Goal: Task Accomplishment & Management: Complete application form

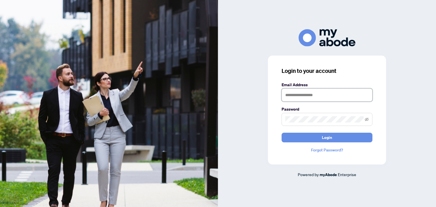
click at [334, 95] on input "text" at bounding box center [326, 94] width 91 height 13
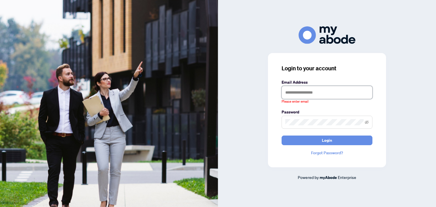
type input "**********"
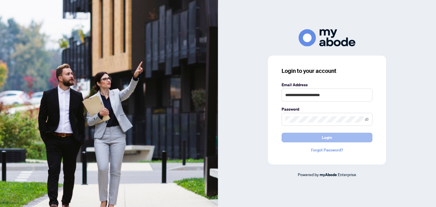
click at [303, 140] on button "Login" at bounding box center [326, 138] width 91 height 10
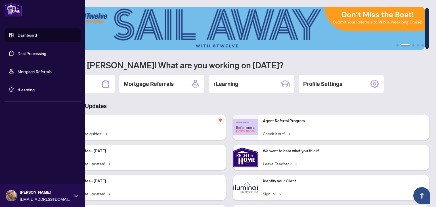
click at [33, 51] on link "Deal Processing" at bounding box center [32, 53] width 29 height 5
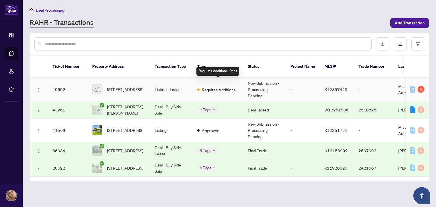
click at [206, 86] on span "Requires Additional Docs" at bounding box center [220, 89] width 37 height 6
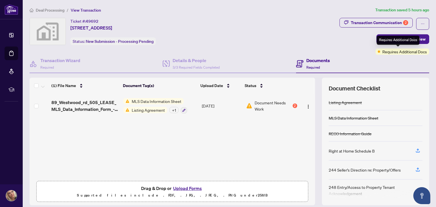
click at [396, 51] on span "Requires Additional Docs" at bounding box center [404, 51] width 45 height 6
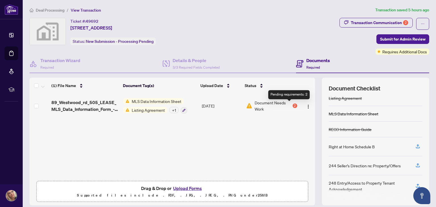
click at [292, 106] on div "2" at bounding box center [294, 105] width 5 height 5
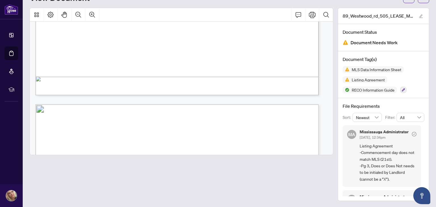
scroll to position [2580, 0]
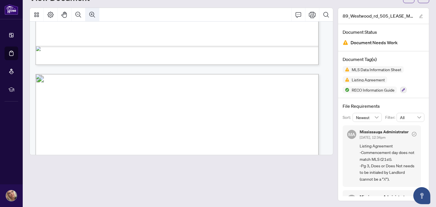
click at [92, 14] on icon "Zoom In" at bounding box center [92, 14] width 7 height 7
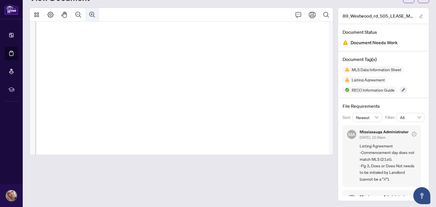
scroll to position [3227, 35]
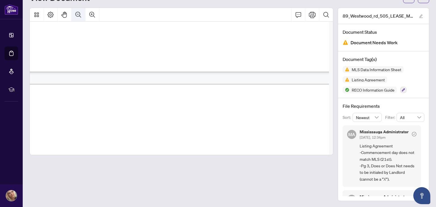
click at [80, 14] on icon "Zoom Out" at bounding box center [78, 14] width 7 height 7
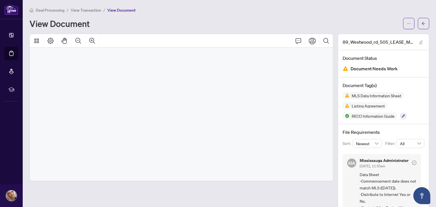
scroll to position [0, 0]
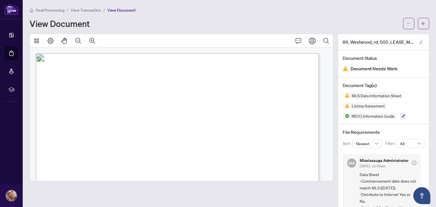
drag, startPoint x: 324, startPoint y: 56, endPoint x: 327, endPoint y: 47, distance: 9.9
click at [327, 47] on div "*MANDATORY IF AVAILABLE ABBREV. POSTAL CODE MUNICIPALITY AREA LOCATION COMMUNIT…" at bounding box center [181, 107] width 303 height 147
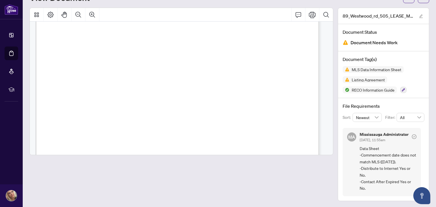
scroll to position [28, 0]
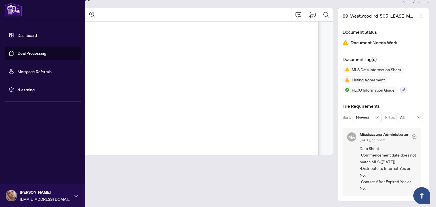
click at [22, 33] on link "Dashboard" at bounding box center [27, 35] width 19 height 5
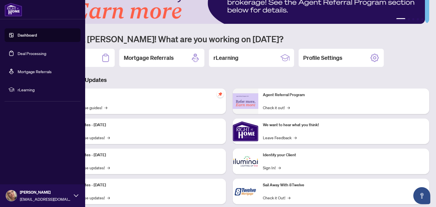
click at [28, 54] on link "Deal Processing" at bounding box center [32, 53] width 29 height 5
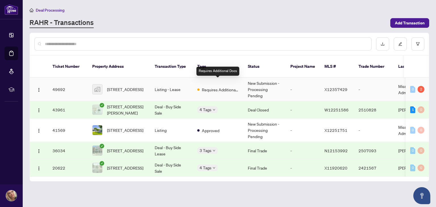
click at [208, 86] on span "Requires Additional Docs" at bounding box center [220, 89] width 37 height 6
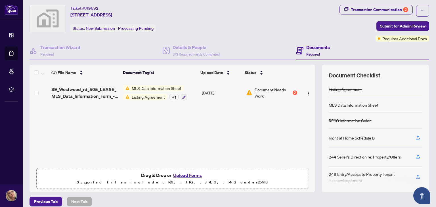
scroll to position [38, 0]
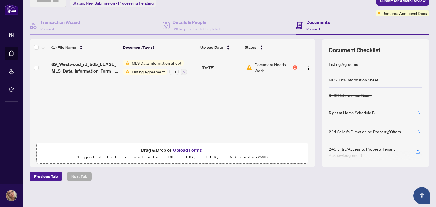
click at [174, 149] on button "Upload Forms" at bounding box center [187, 149] width 32 height 7
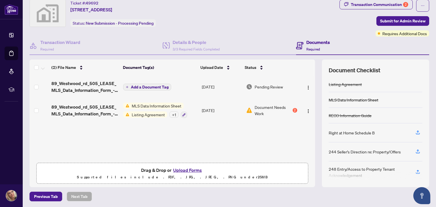
scroll to position [0, 0]
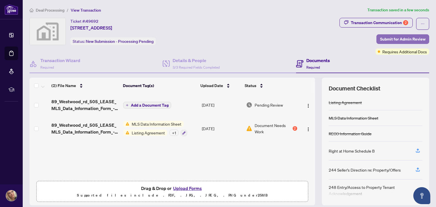
click at [383, 37] on span "Submit for Admin Review" at bounding box center [402, 39] width 45 height 9
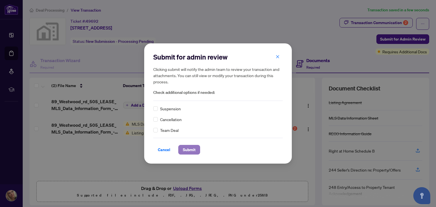
click at [191, 147] on span "Submit" at bounding box center [189, 149] width 13 height 9
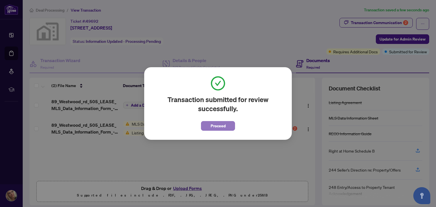
click at [225, 128] on span "Proceed" at bounding box center [217, 125] width 15 height 9
